Goal: Information Seeking & Learning: Learn about a topic

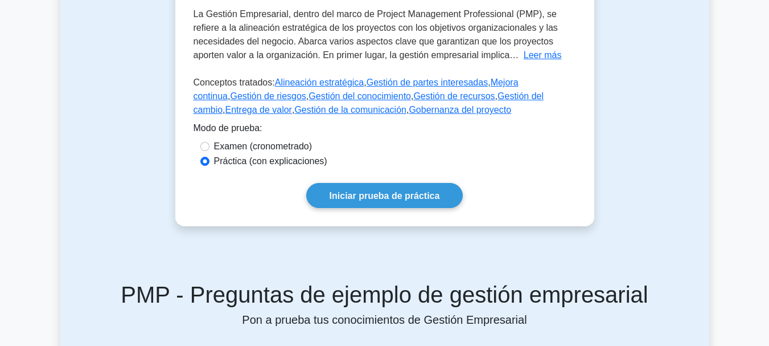
scroll to position [285, 0]
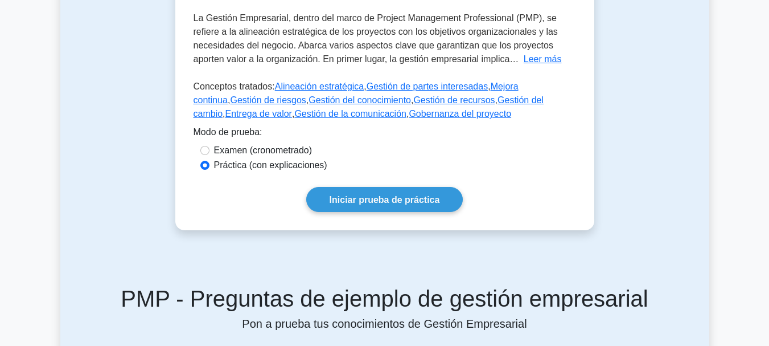
click at [110, 167] on div "Prueba Tarjetas didácticas Gestión empresarial Nueva incorporación al PMBOK La …" at bounding box center [384, 29] width 649 height 455
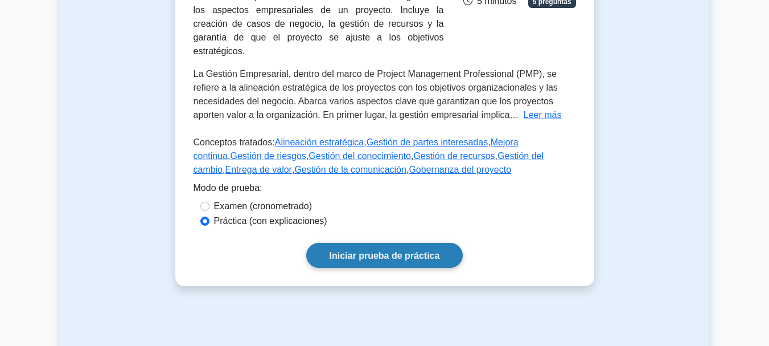
scroll to position [228, 0]
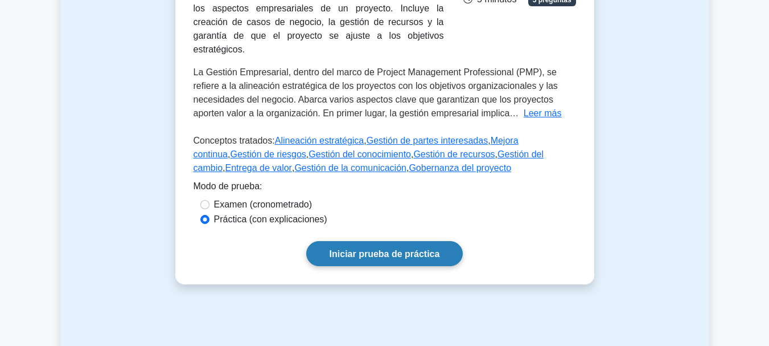
click at [395, 247] on link "Iniciar prueba de práctica" at bounding box center [384, 253] width 157 height 24
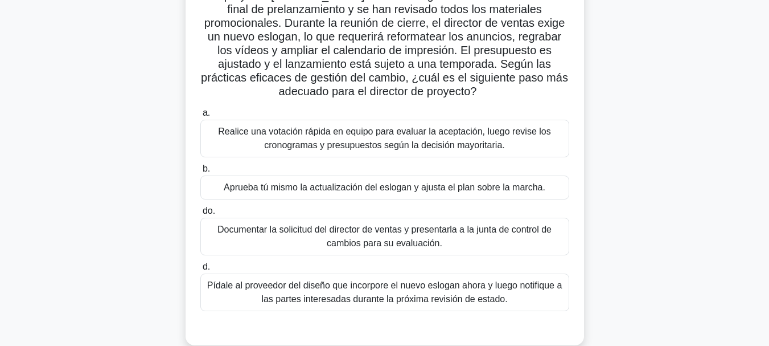
scroll to position [114, 0]
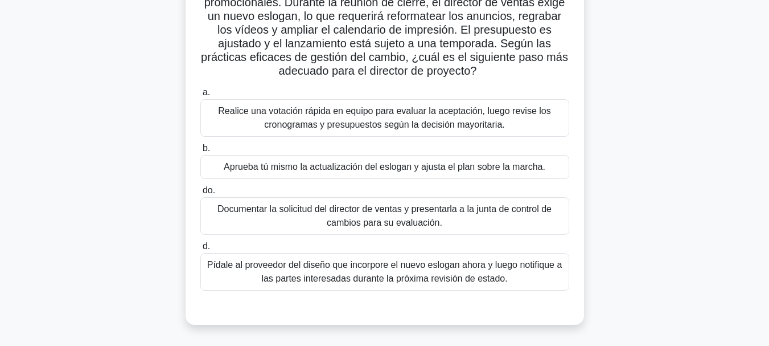
click at [381, 115] on font "Realice una votación rápida en equipo para evaluar la aceptación, luego revise …" at bounding box center [384, 117] width 332 height 23
click at [200, 96] on input "a. Realice una votación rápida en equipo para evaluar la aceptación, luego revi…" at bounding box center [200, 92] width 0 height 7
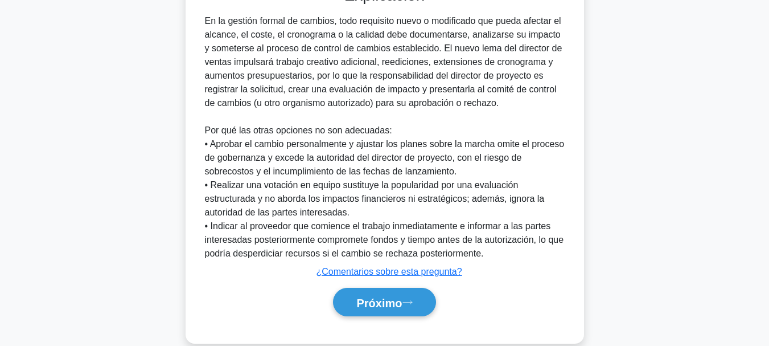
scroll to position [455, 0]
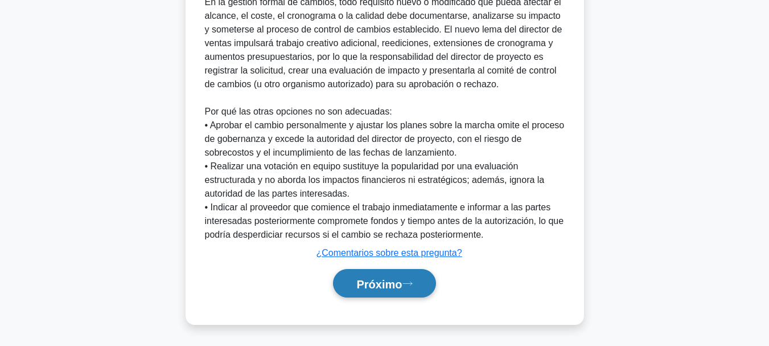
click at [377, 278] on font "Próximo" at bounding box center [379, 283] width 46 height 13
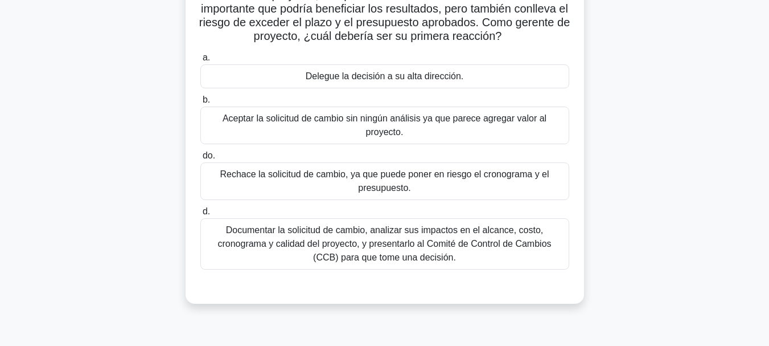
scroll to position [114, 0]
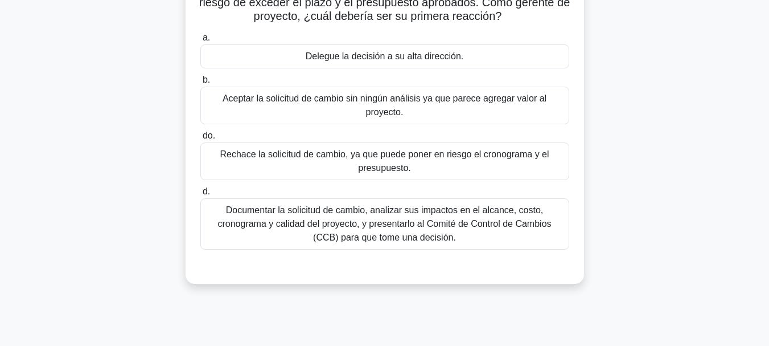
click at [366, 223] on font "Documentar la solicitud de cambio, analizar sus impactos en el alcance, costo, …" at bounding box center [384, 223] width 334 height 37
click at [200, 195] on input "d. Documentar la solicitud de cambio, analizar sus impactos en el alcance, cost…" at bounding box center [200, 191] width 0 height 7
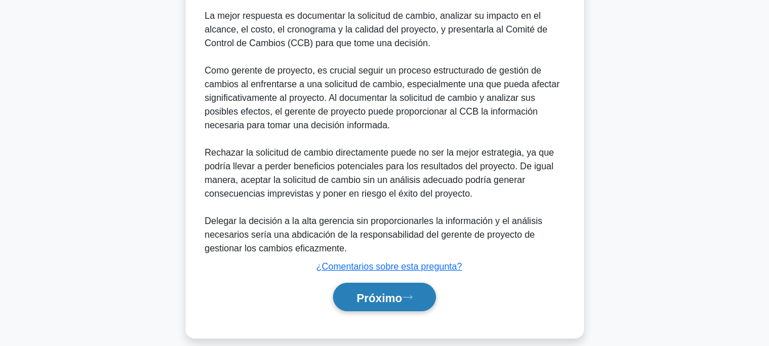
click at [374, 306] on button "Próximo" at bounding box center [384, 296] width 102 height 29
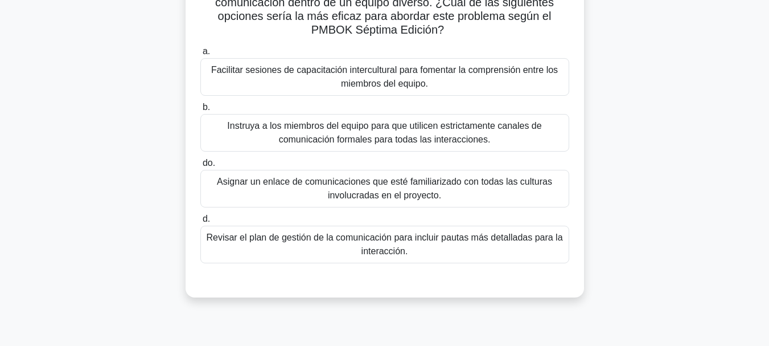
click at [422, 81] on font "Facilitar sesiones de capacitación intercultural para fomentar la comprensión e…" at bounding box center [384, 76] width 347 height 23
click at [200, 55] on input "a. Facilitar sesiones de capacitación intercultural para fomentar la comprensió…" at bounding box center [200, 51] width 0 height 7
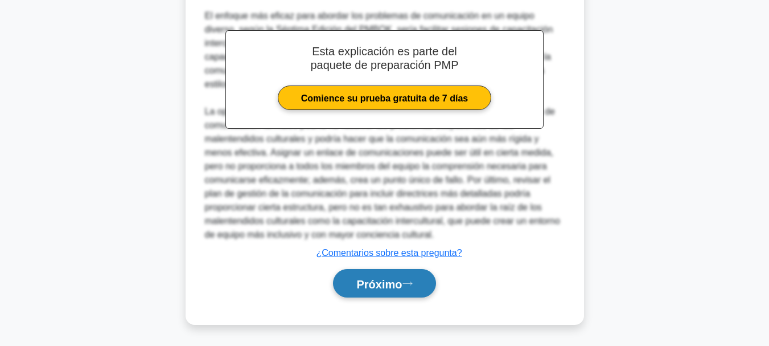
click at [416, 286] on button "Próximo" at bounding box center [384, 283] width 102 height 29
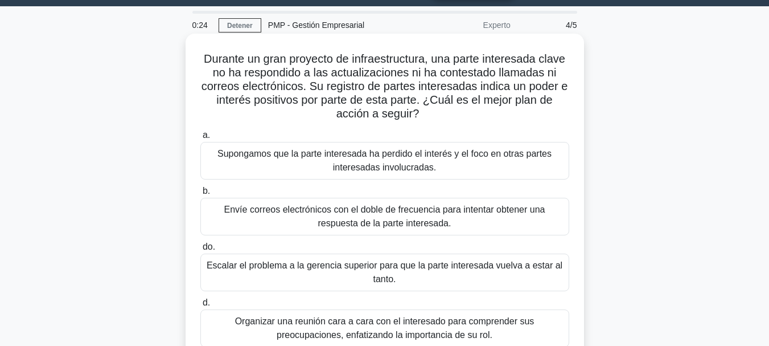
scroll to position [57, 0]
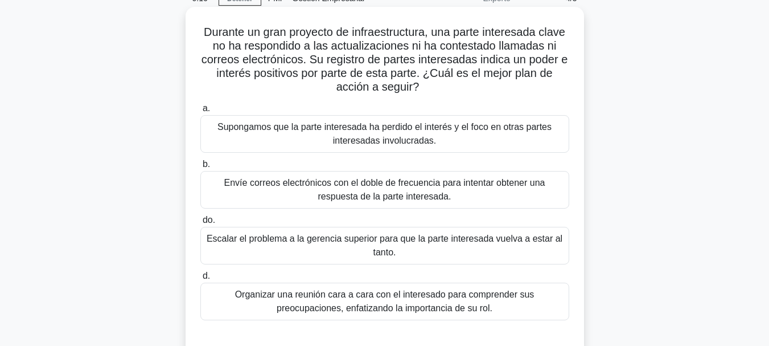
click at [406, 302] on font "Organizar una reunión cara a cara con el interesado para comprender sus preocup…" at bounding box center [385, 301] width 359 height 27
click at [200, 280] on input "d. Organizar una reunión cara a cara con el interesado para comprender sus preo…" at bounding box center [200, 275] width 0 height 7
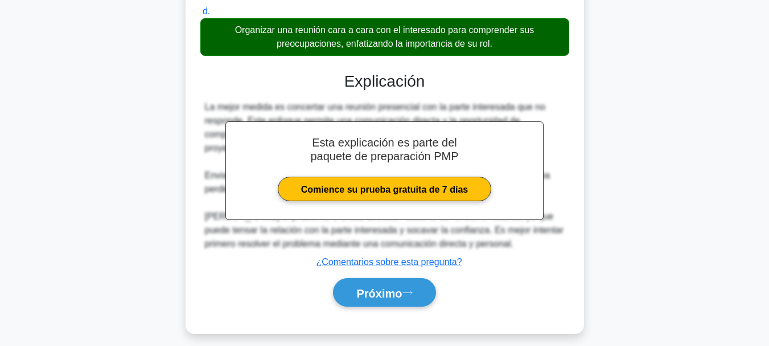
scroll to position [274, 0]
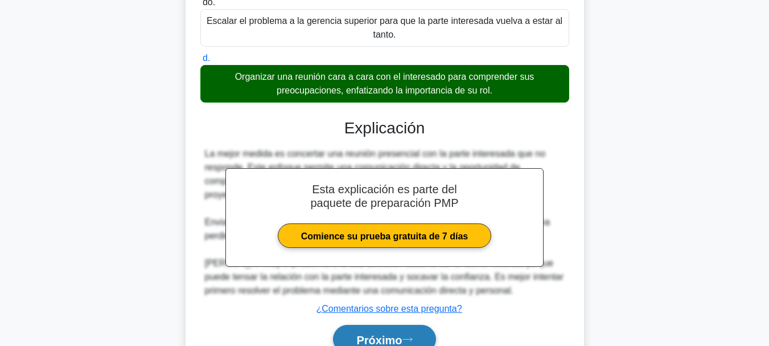
click at [392, 332] on button "Próximo" at bounding box center [384, 339] width 102 height 29
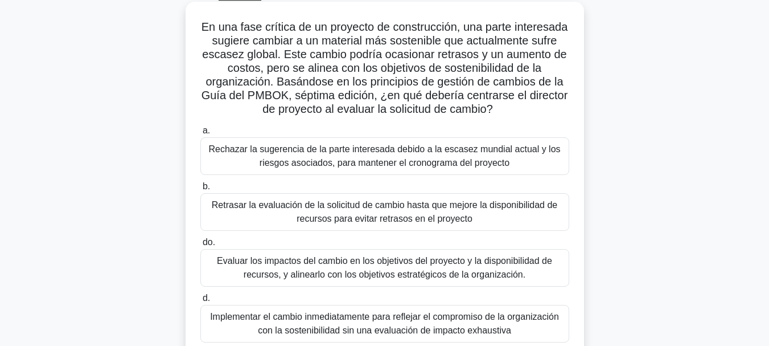
scroll to position [114, 0]
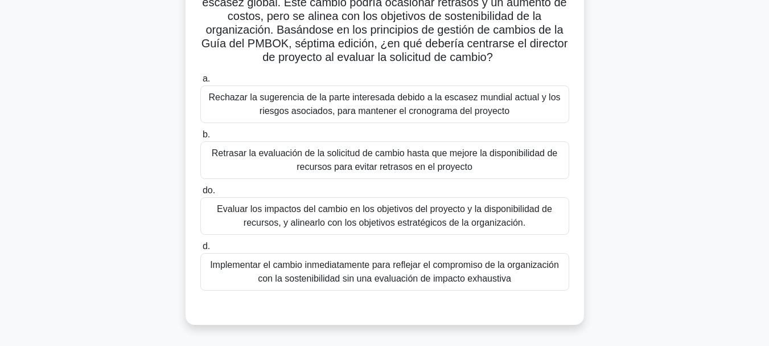
click at [373, 227] on font "Evaluar los impactos del cambio en los objetivos del proyecto y la disponibilid…" at bounding box center [384, 215] width 335 height 23
click at [200, 194] on input "do. Evaluar los impactos del cambio en los objetivos del proyecto y la disponib…" at bounding box center [200, 190] width 0 height 7
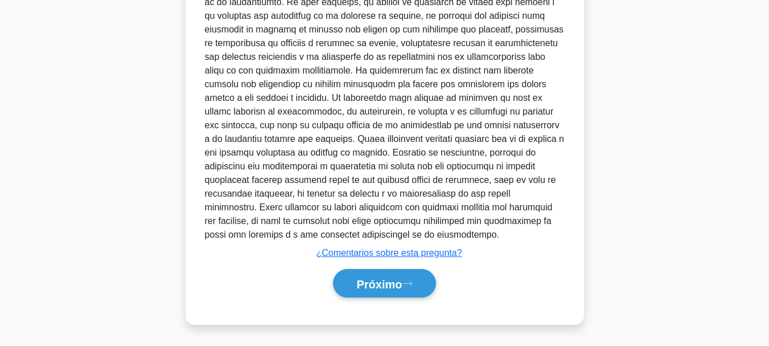
scroll to position [509, 0]
click at [384, 285] on font "Próximo" at bounding box center [379, 283] width 46 height 13
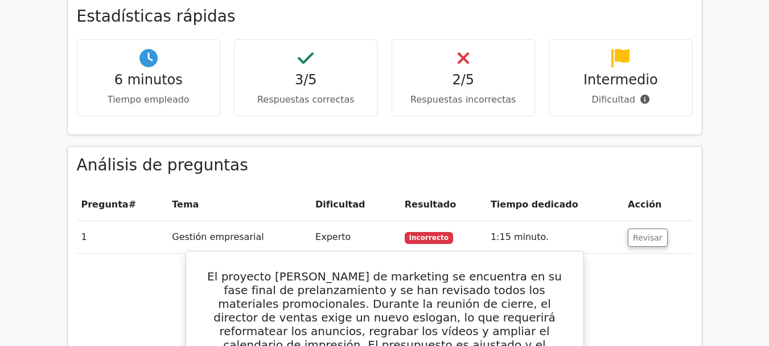
scroll to position [854, 0]
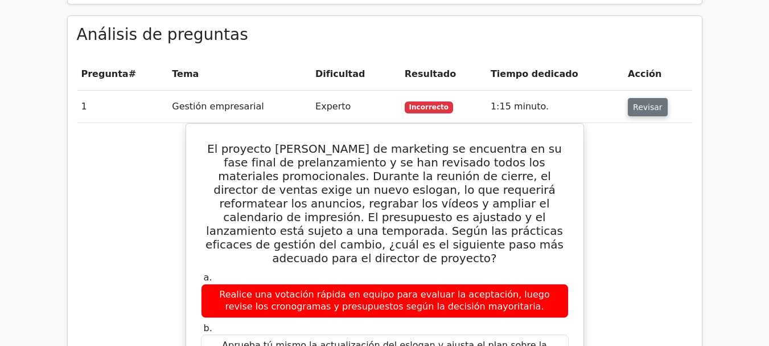
click at [650, 102] on font "Revisar" at bounding box center [648, 106] width 30 height 9
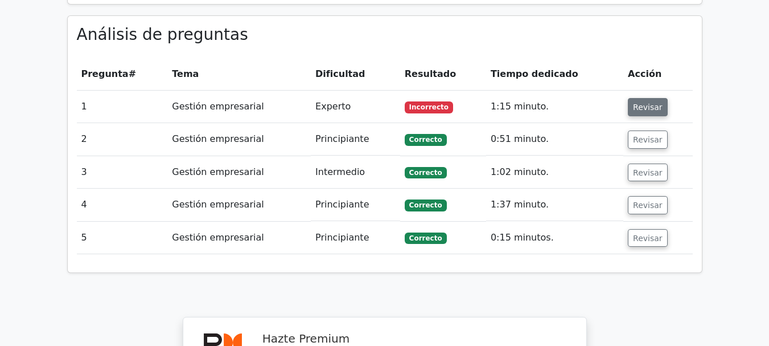
click at [631, 98] on button "Revisar" at bounding box center [648, 107] width 40 height 18
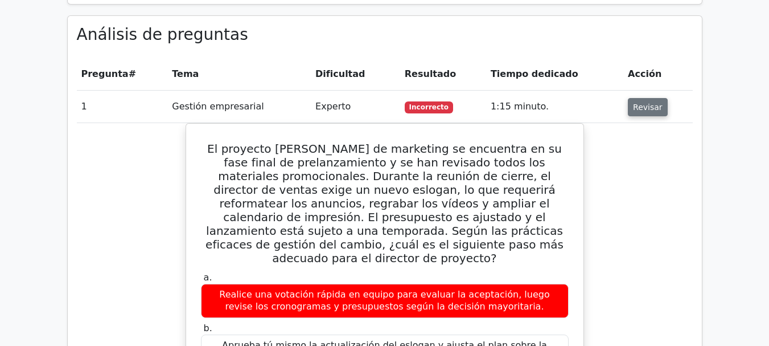
click at [633, 102] on font "Revisar" at bounding box center [648, 106] width 30 height 9
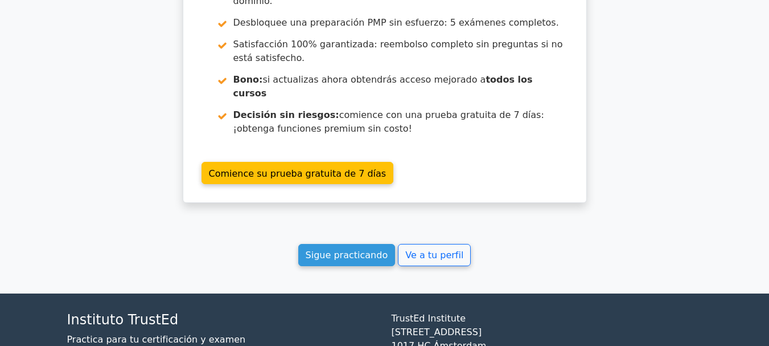
scroll to position [1321, 0]
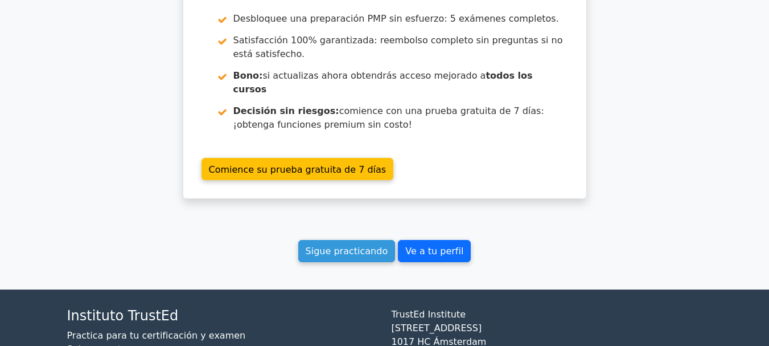
drag, startPoint x: 361, startPoint y: 169, endPoint x: 422, endPoint y: 169, distance: 61.5
click at [362, 245] on font "Sigue practicando" at bounding box center [347, 250] width 83 height 11
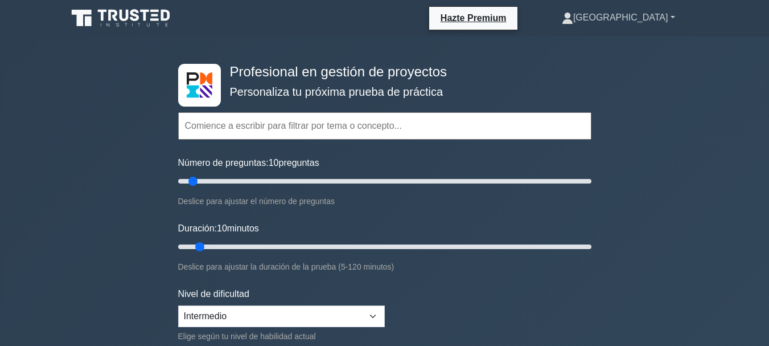
click at [638, 21] on font "[GEOGRAPHIC_DATA]" at bounding box center [620, 18] width 95 height 10
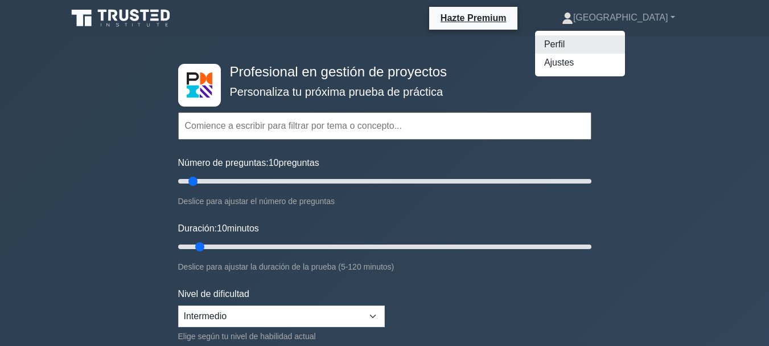
click at [565, 41] on font "Perfil" at bounding box center [554, 44] width 20 height 10
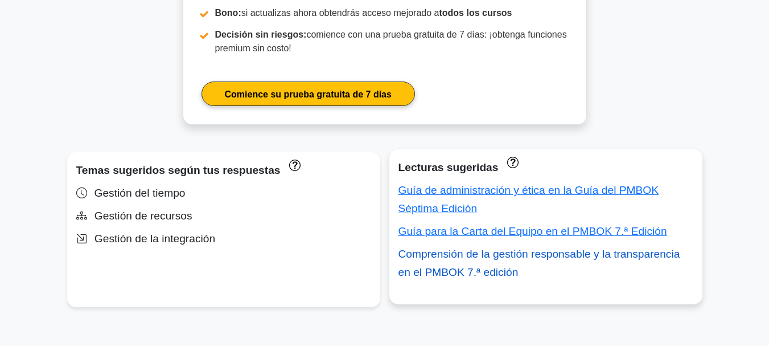
scroll to position [626, 0]
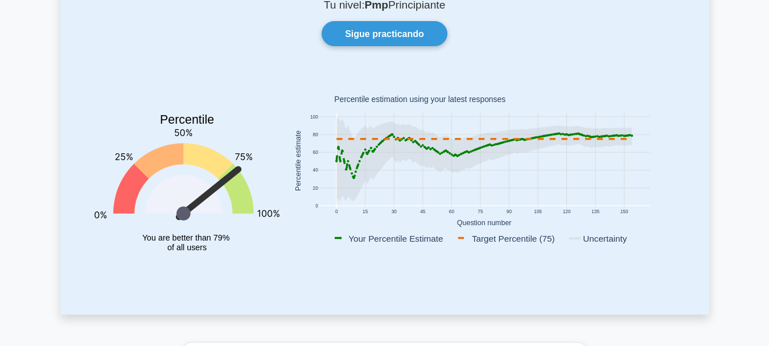
scroll to position [0, 0]
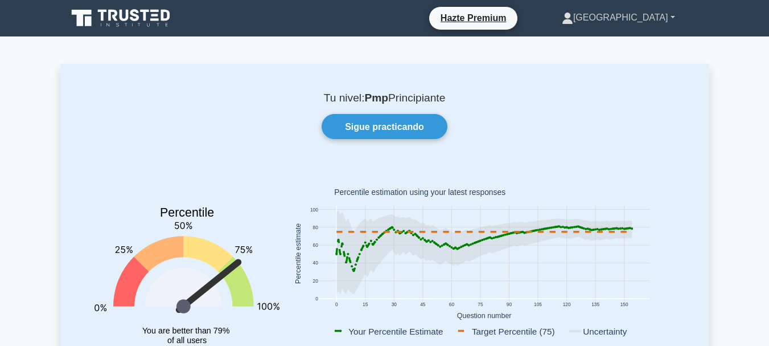
click at [629, 15] on font "[GEOGRAPHIC_DATA]" at bounding box center [620, 18] width 95 height 10
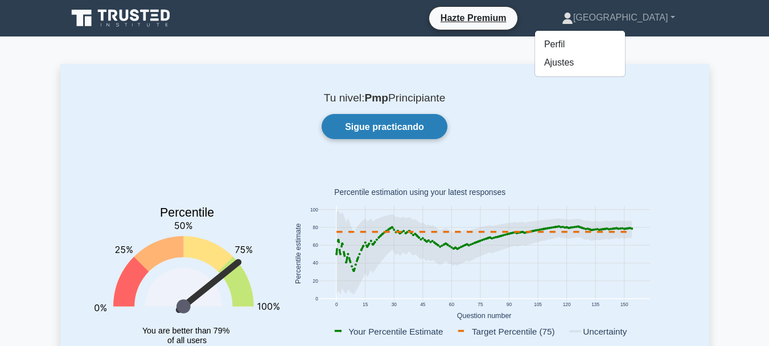
click at [397, 132] on link "Sigue practicando" at bounding box center [385, 126] width 126 height 24
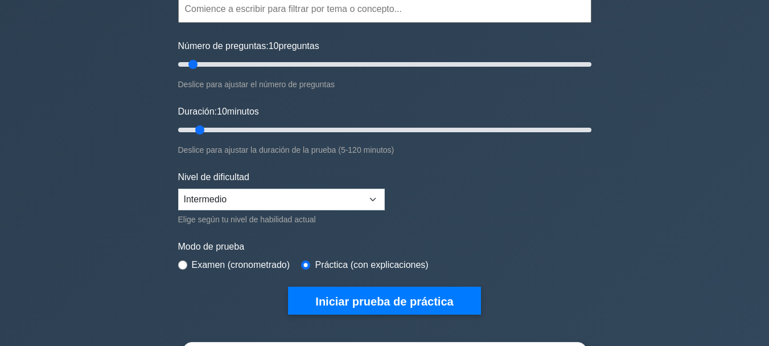
scroll to position [114, 0]
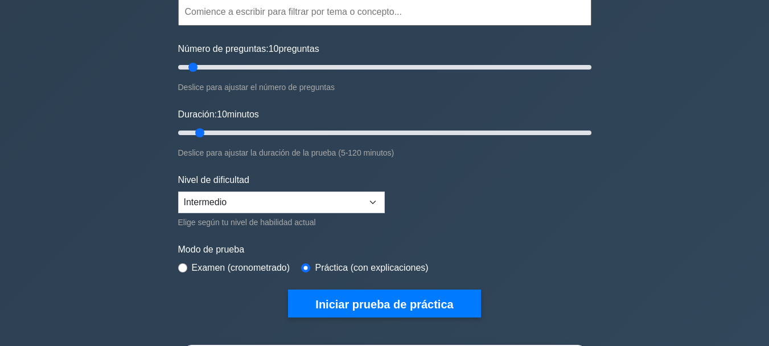
click at [374, 217] on div "Elige según tu nivel de habilidad actual" at bounding box center [281, 222] width 207 height 14
click at [371, 205] on select "Principiante Intermedio Experto" at bounding box center [281, 202] width 207 height 22
select select "expert"
click at [178, 191] on select "Principiante Intermedio Experto" at bounding box center [281, 202] width 207 height 22
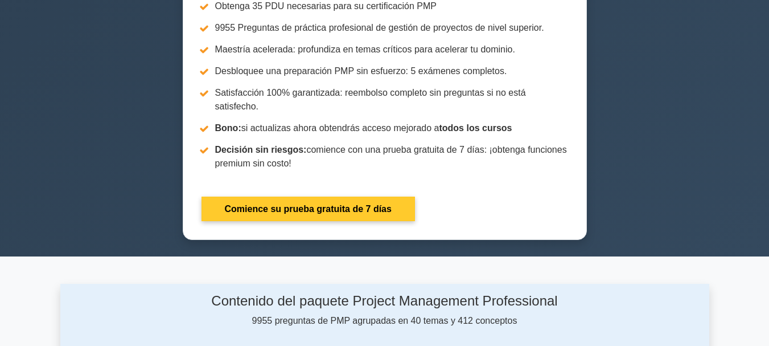
scroll to position [512, 0]
